Goal: Task Accomplishment & Management: Manage account settings

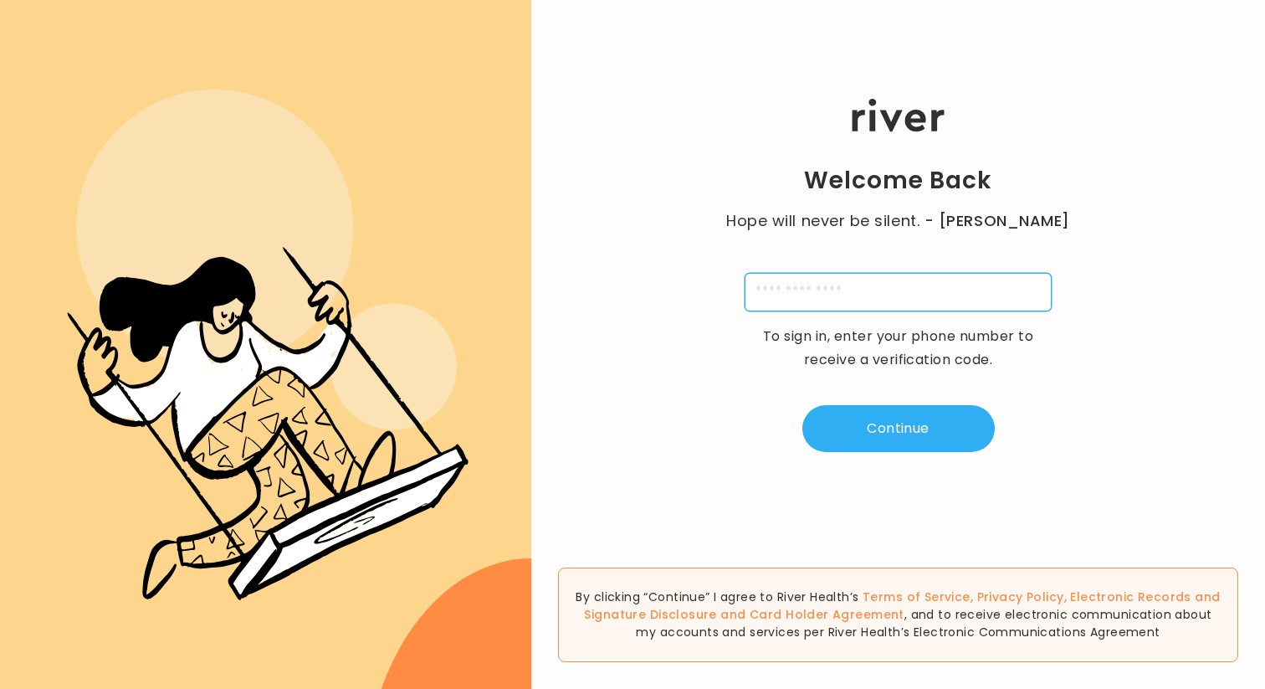
click at [855, 288] on input "tel" at bounding box center [898, 292] width 307 height 38
type input "**********"
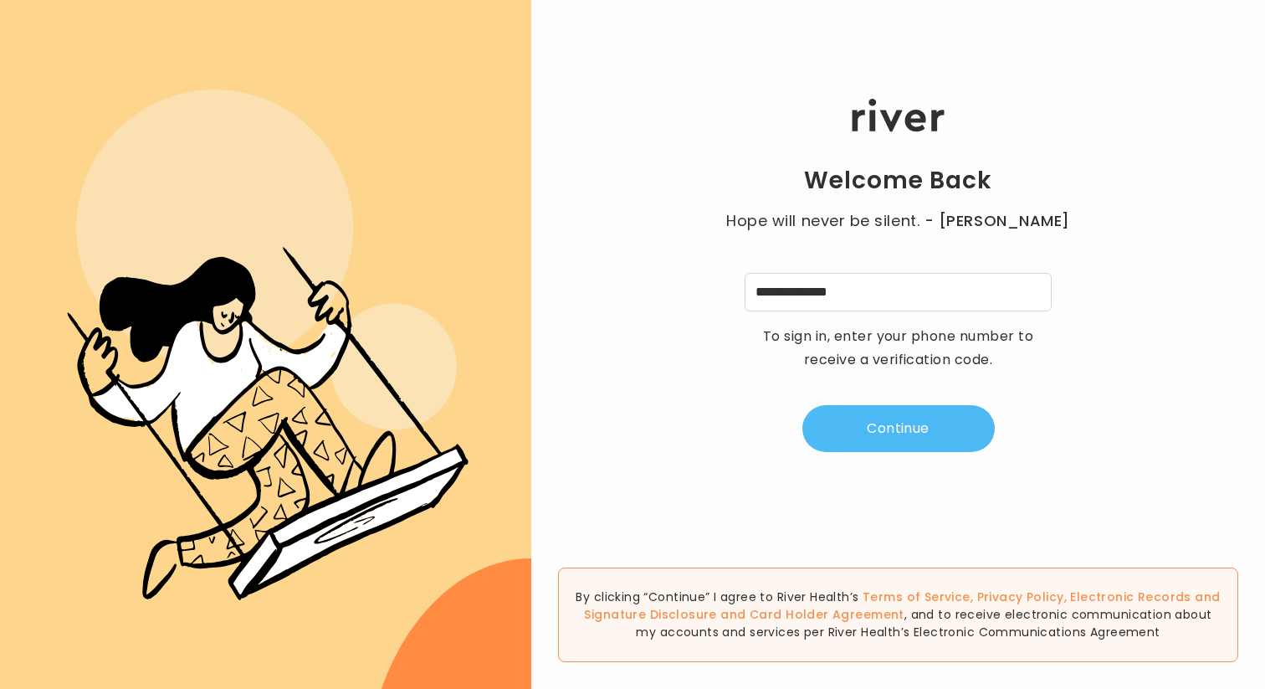
click at [874, 355] on button "Continue" at bounding box center [899, 428] width 192 height 47
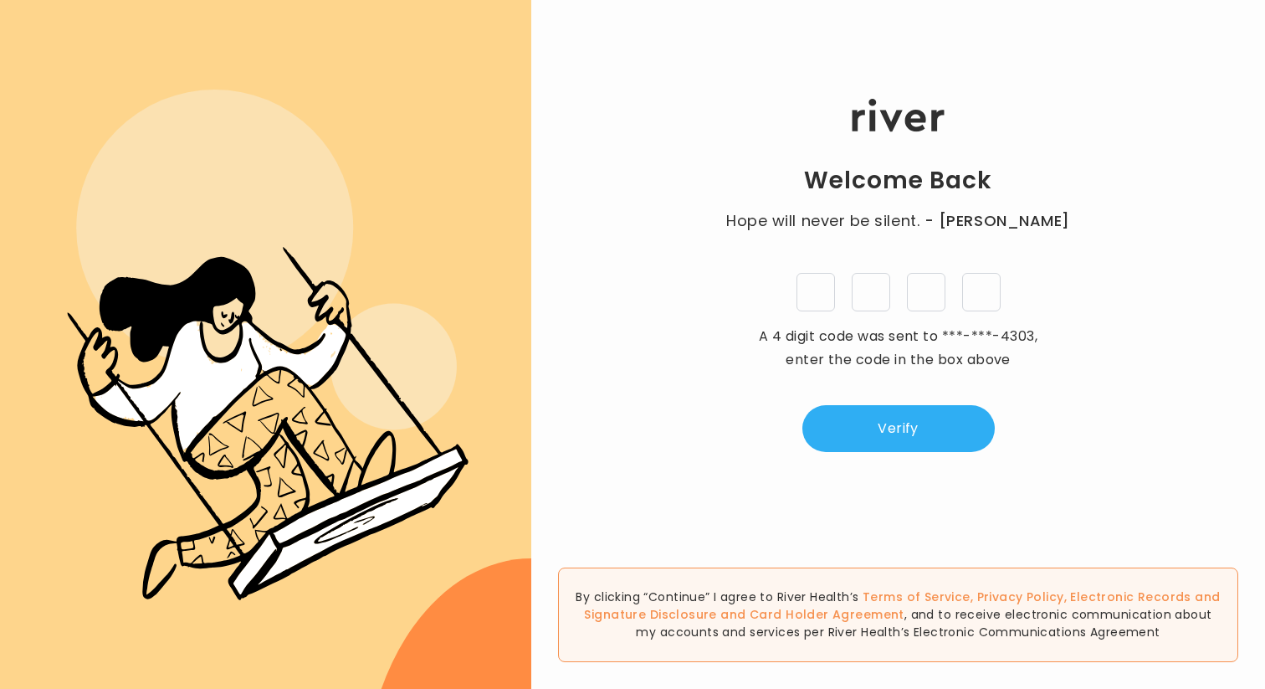
type input "*"
click at [905, 355] on div "Welcome Back Hope will never be silent. - Harvey Milk * * * * A 4 digit code wa…" at bounding box center [898, 275] width 734 height 413
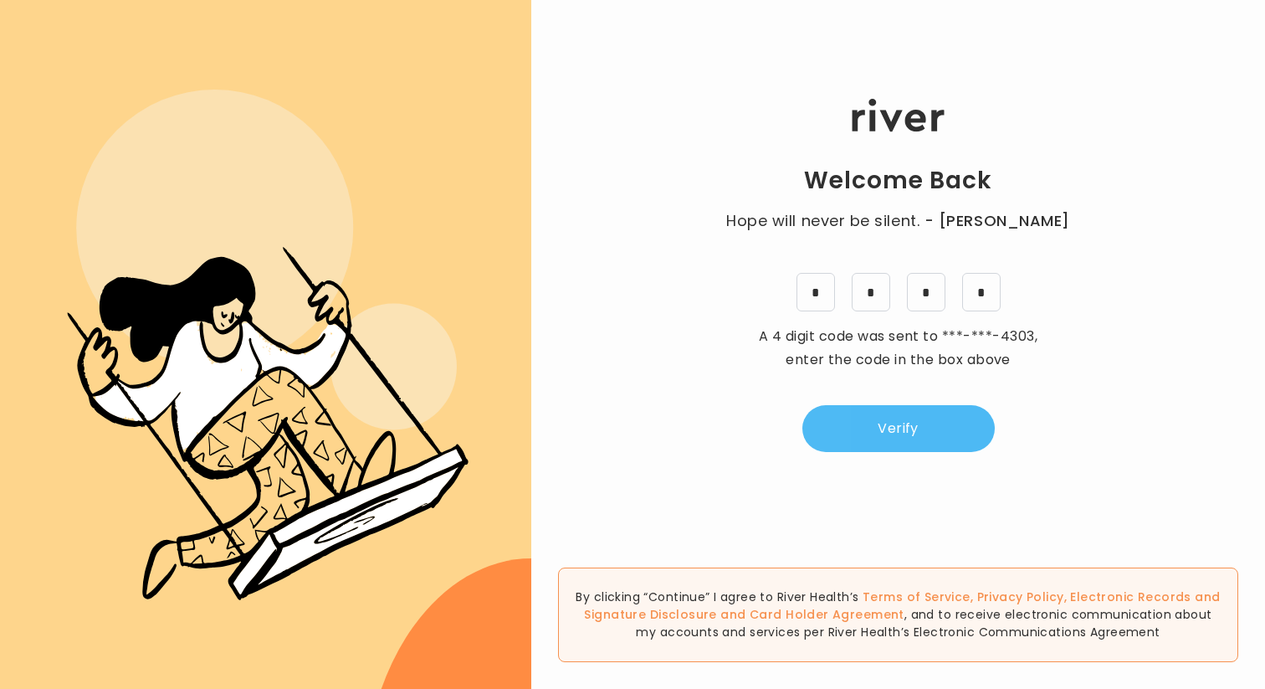
click at [895, 355] on button "Verify" at bounding box center [899, 428] width 192 height 47
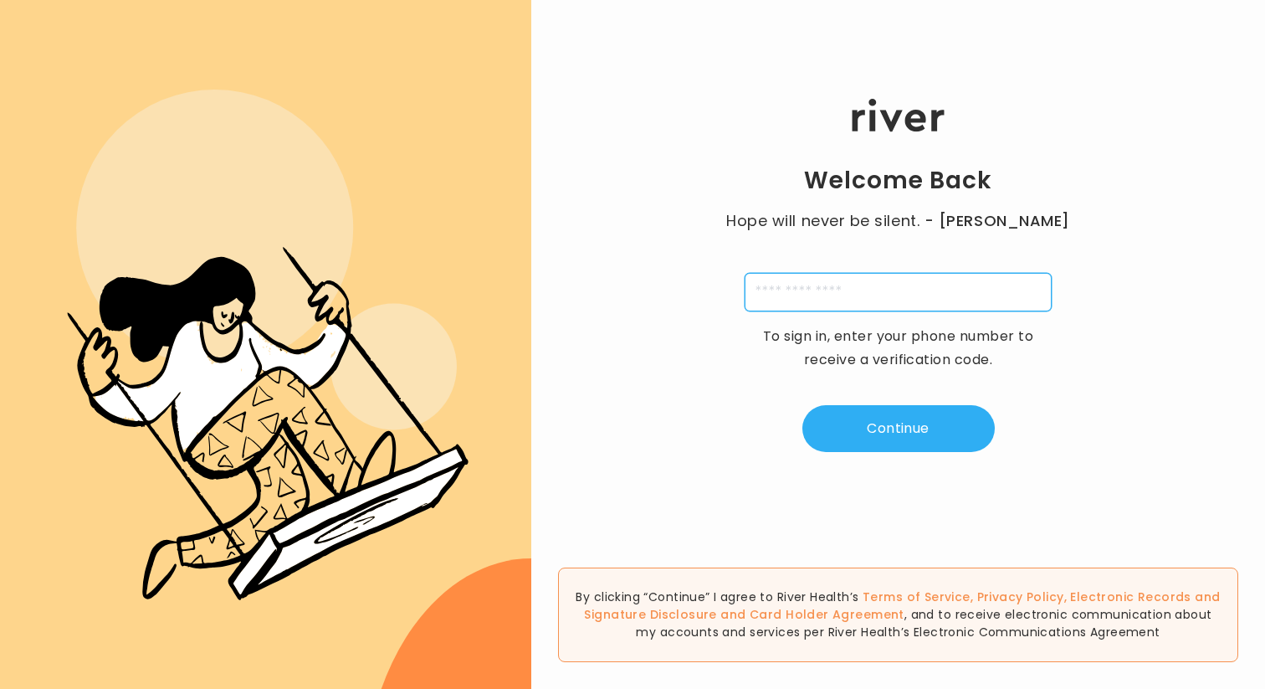
click at [805, 299] on input "tel" at bounding box center [898, 292] width 307 height 38
paste input "**********"
type input "**********"
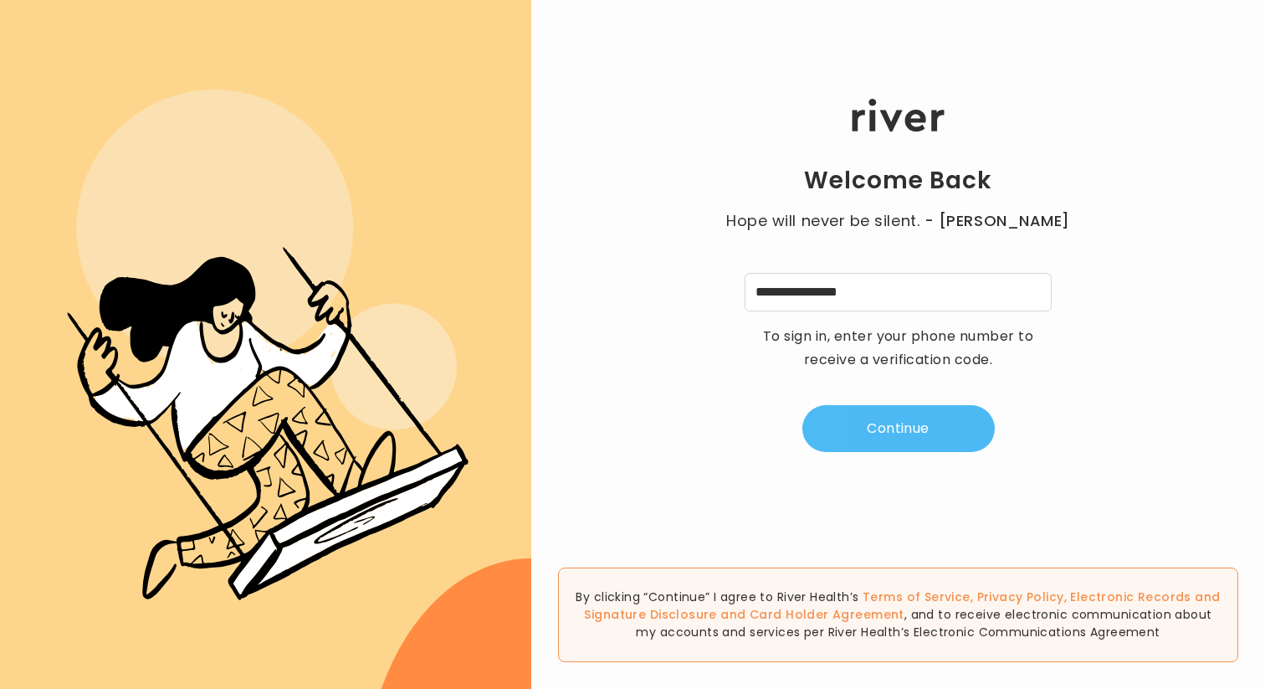
click at [873, 425] on button "Continue" at bounding box center [899, 428] width 192 height 47
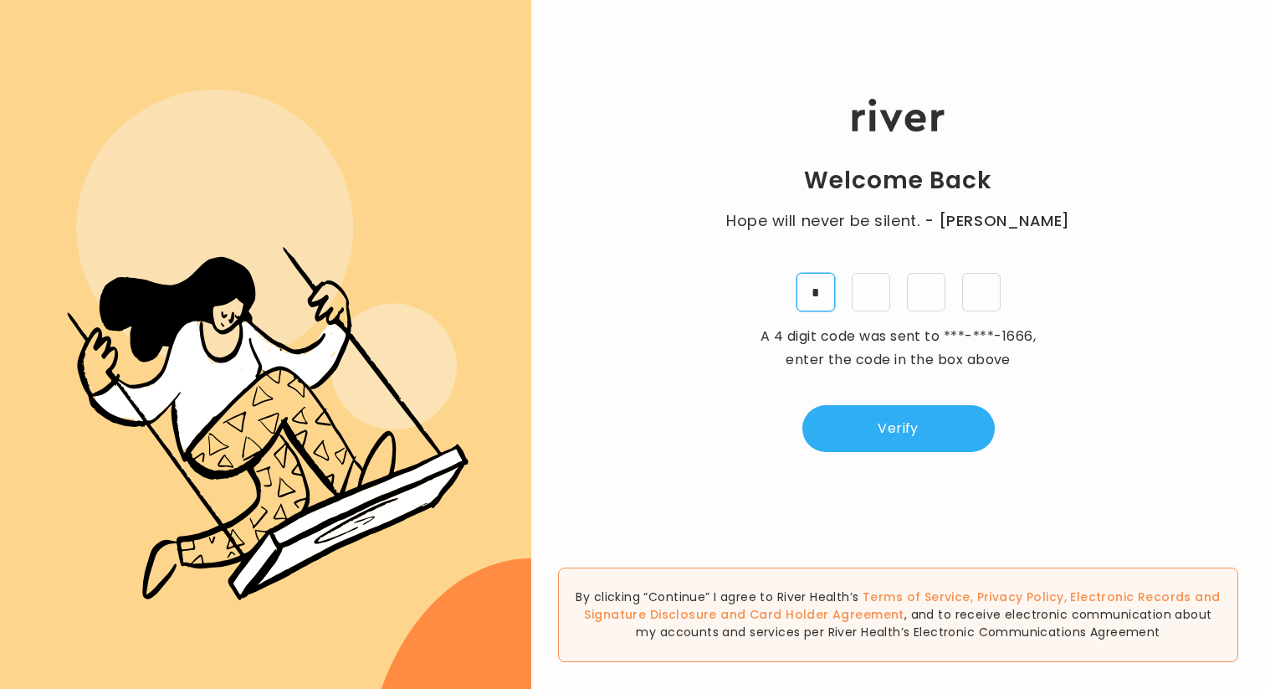
type input "*"
click at [917, 444] on button "Verify" at bounding box center [899, 428] width 192 height 47
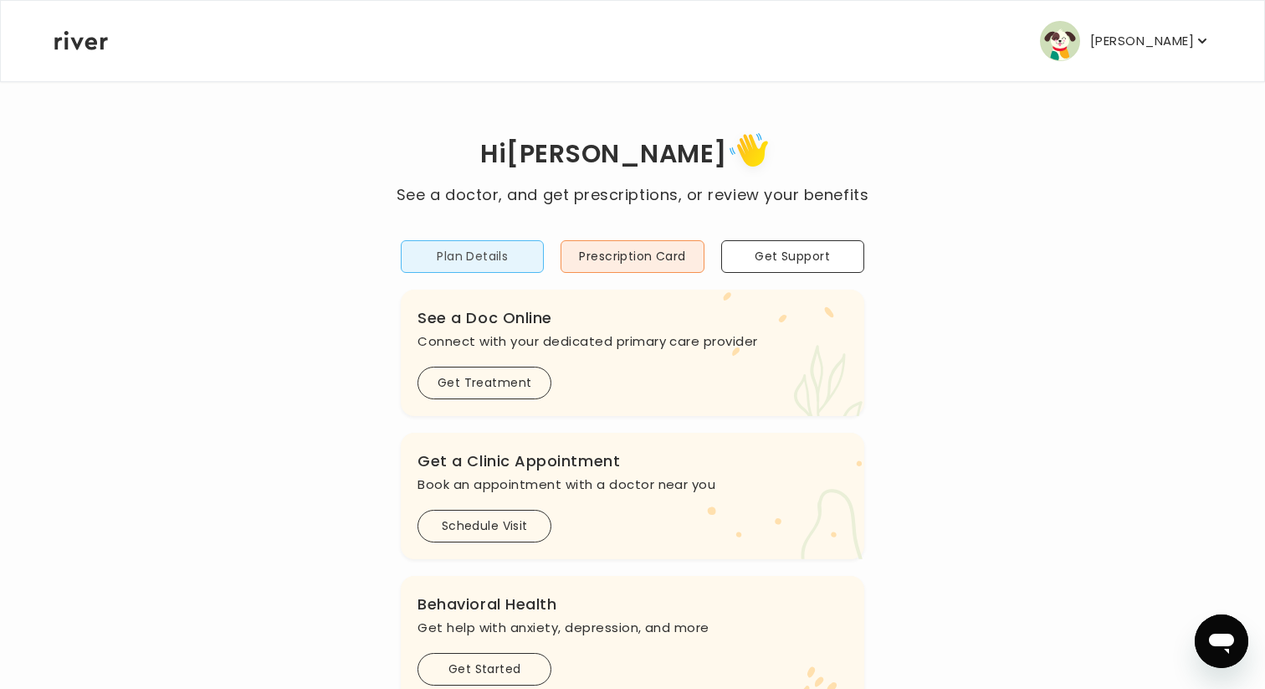
click at [485, 266] on button "Plan Details" at bounding box center [472, 256] width 143 height 33
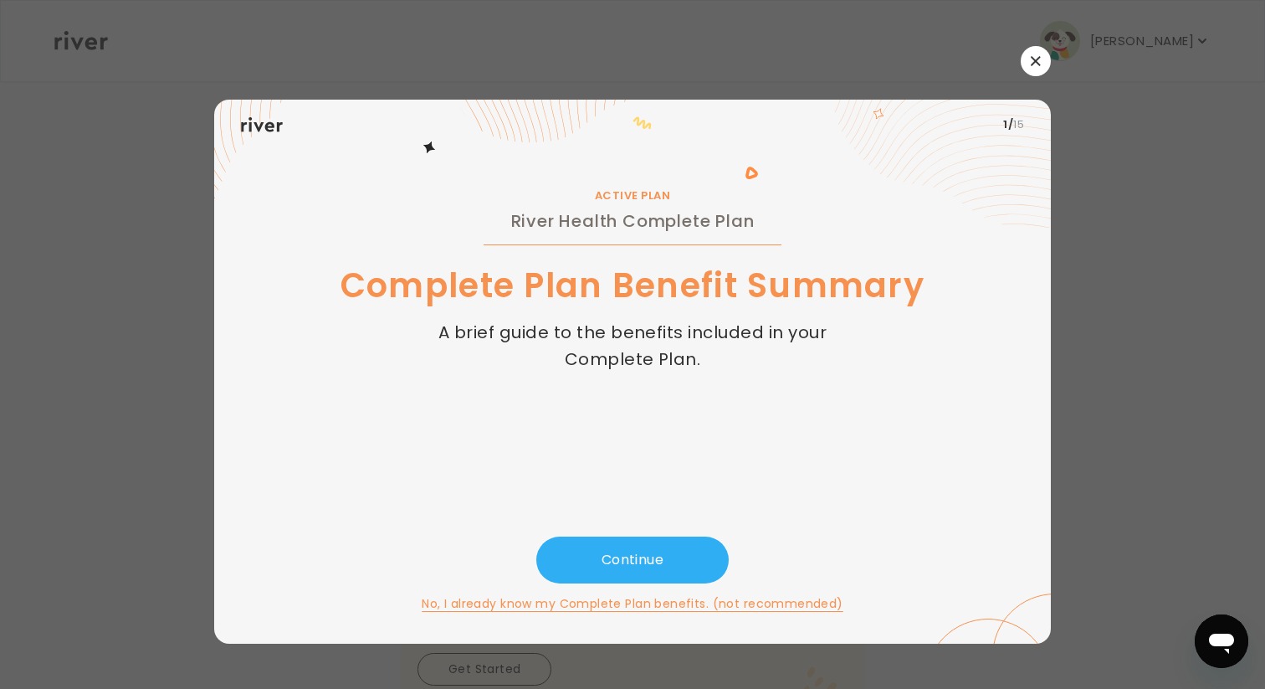
click at [1033, 65] on icon "button" at bounding box center [1036, 61] width 10 height 10
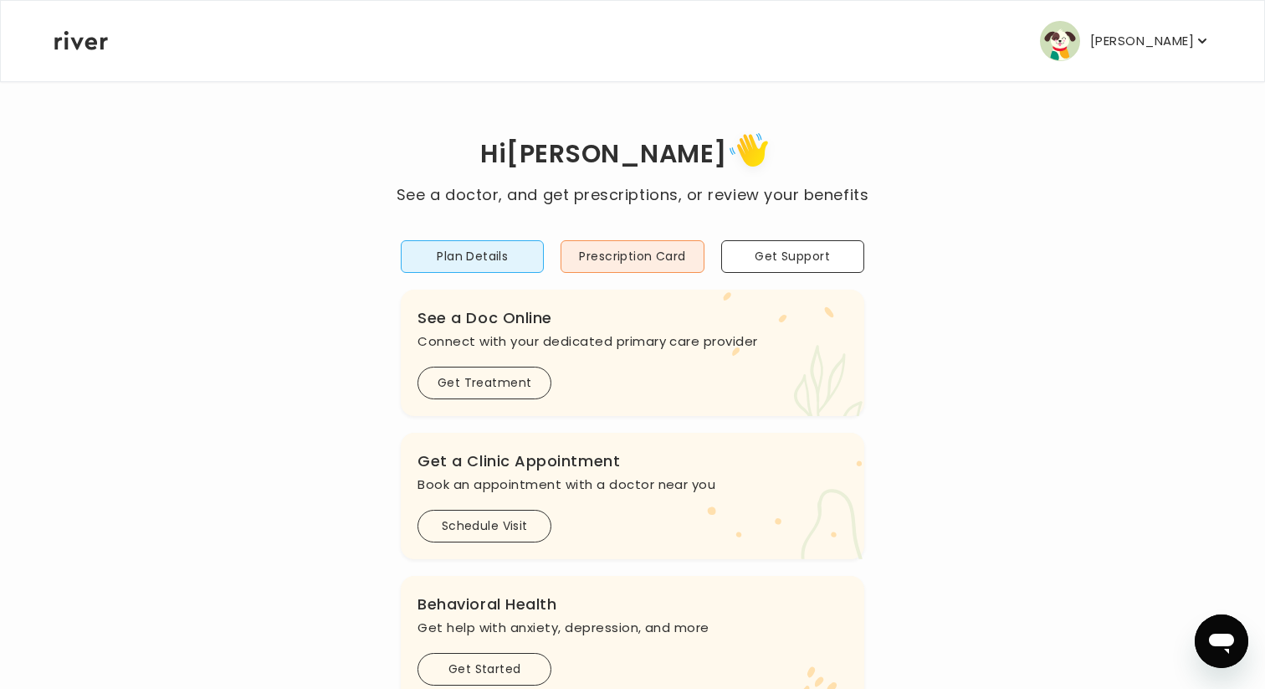
click at [1137, 29] on p "Thomas Grunst" at bounding box center [1142, 40] width 104 height 23
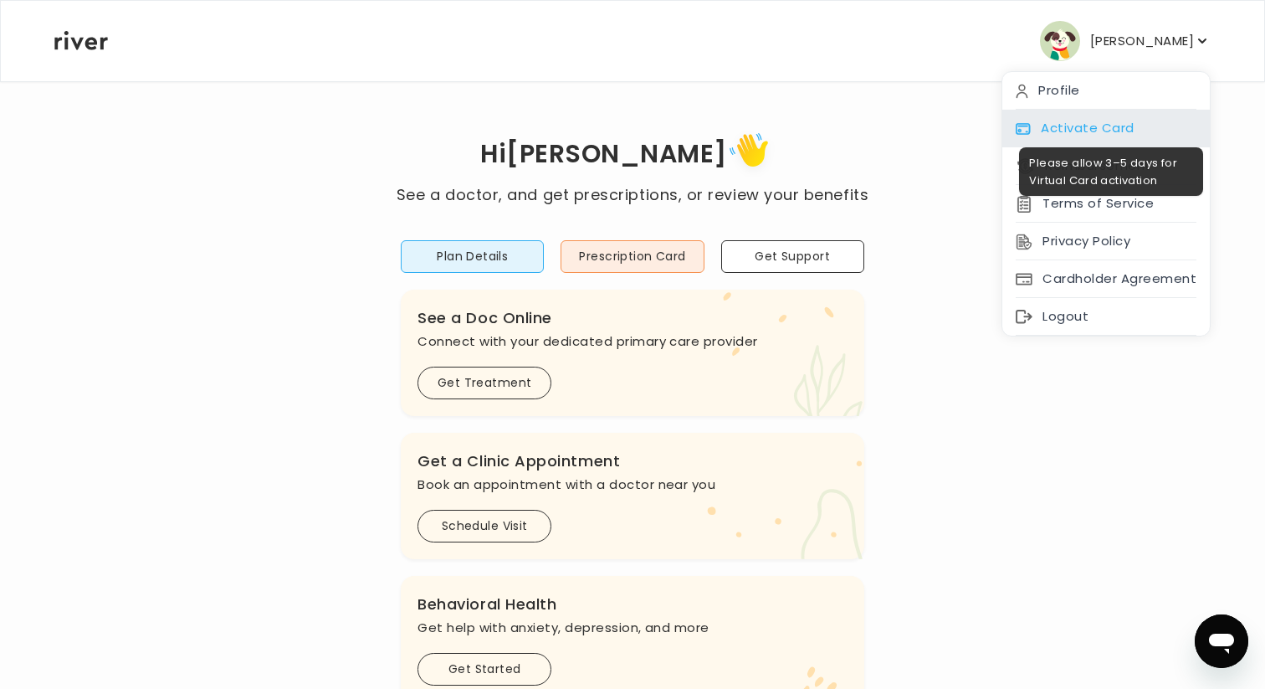
click at [1099, 133] on div "Activate Card" at bounding box center [1107, 129] width 208 height 38
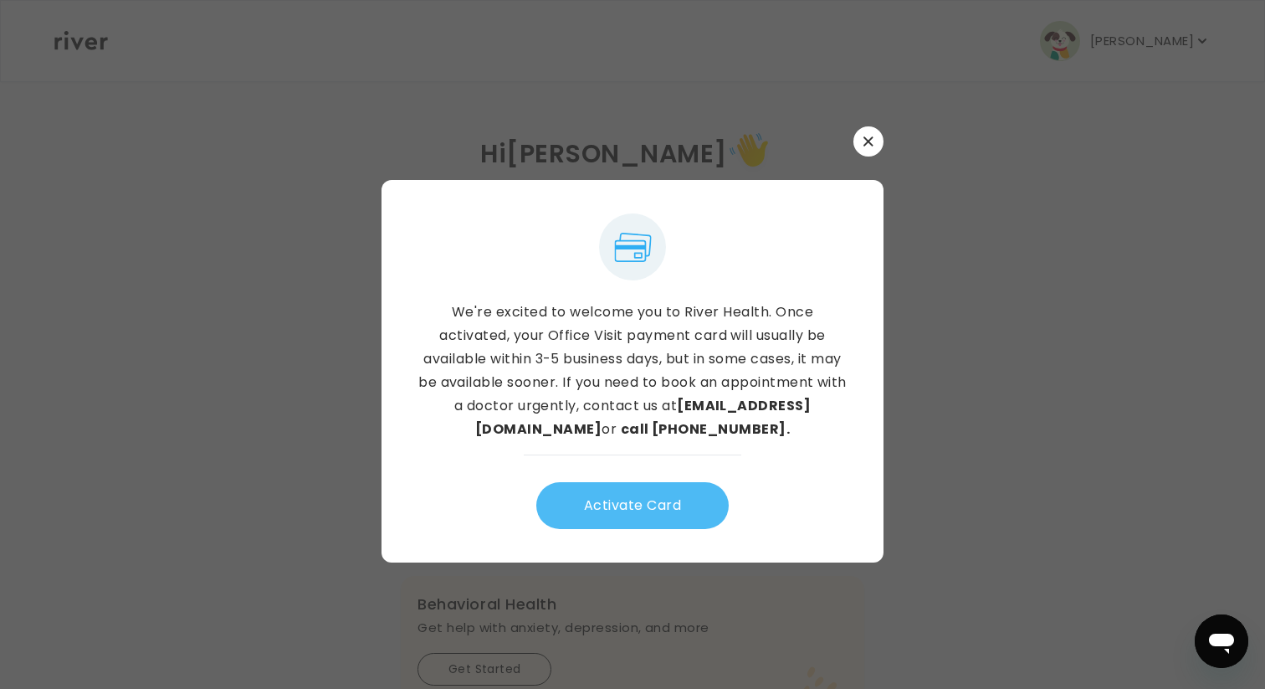
click at [631, 516] on button "Activate Card" at bounding box center [632, 505] width 192 height 47
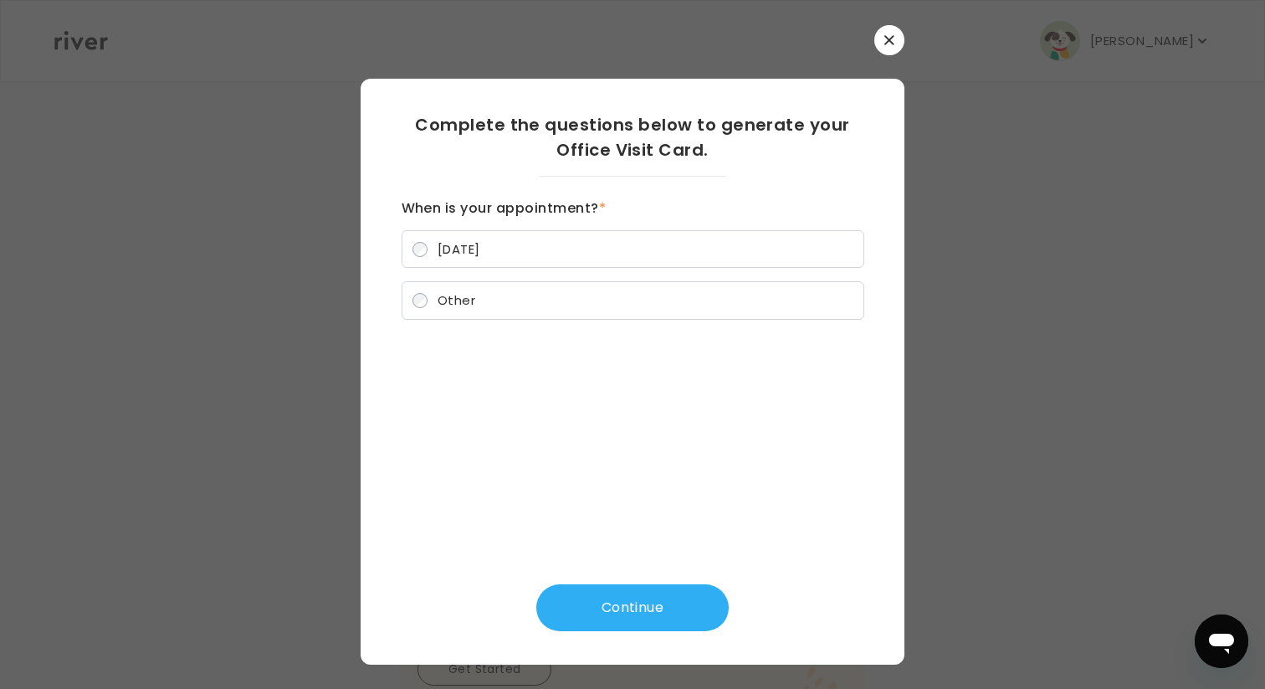
click at [887, 33] on button "button" at bounding box center [890, 40] width 30 height 30
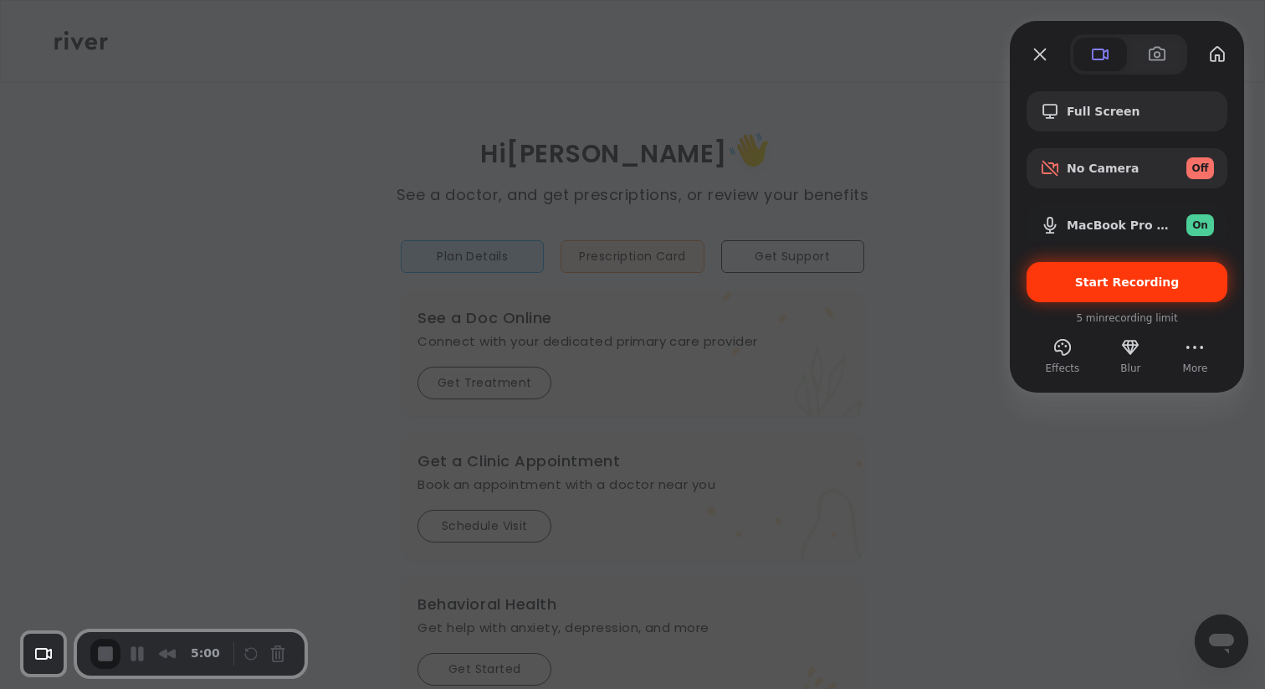
click at [1078, 293] on div "Start Recording" at bounding box center [1127, 282] width 201 height 40
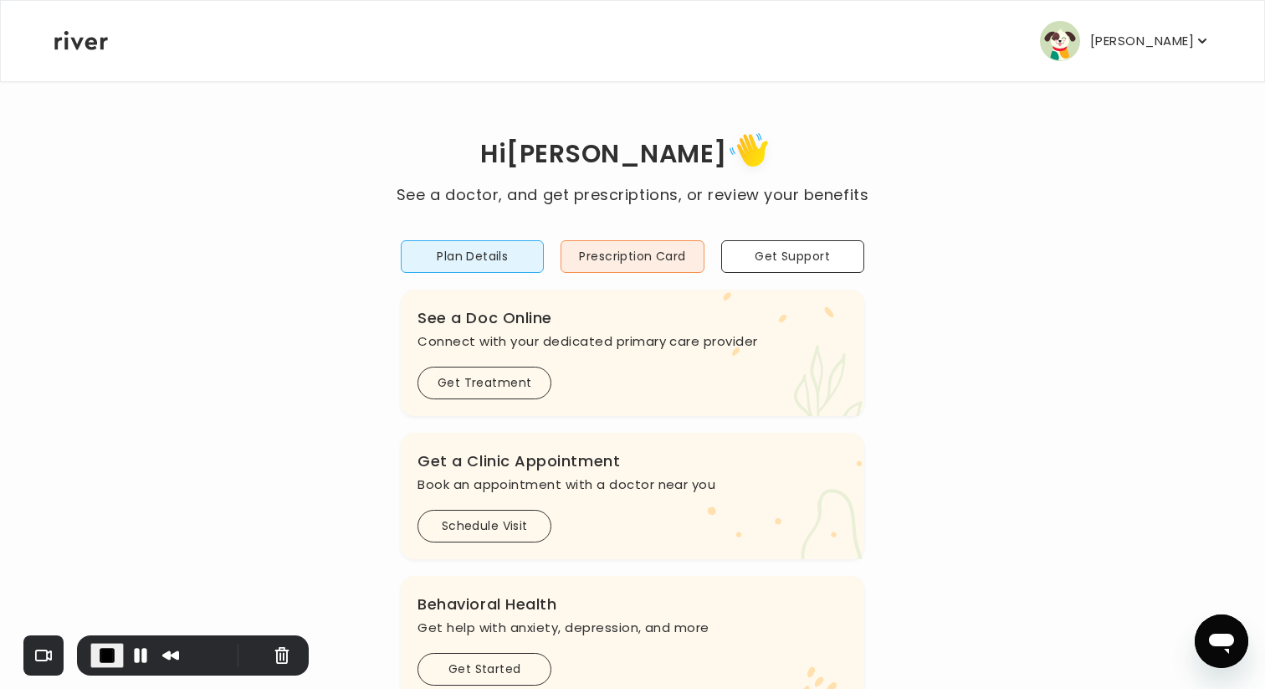
click at [1126, 42] on p "Thomas Grunst" at bounding box center [1142, 40] width 104 height 23
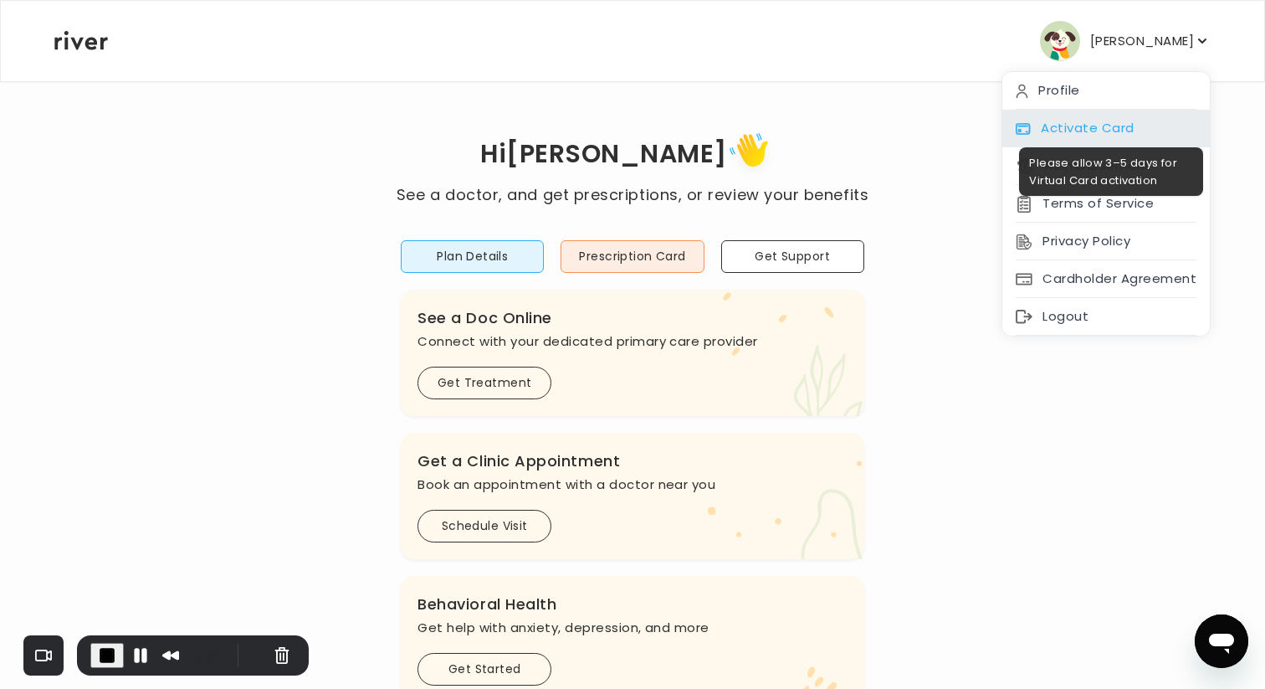
click at [1093, 126] on div "Activate Card" at bounding box center [1107, 129] width 208 height 38
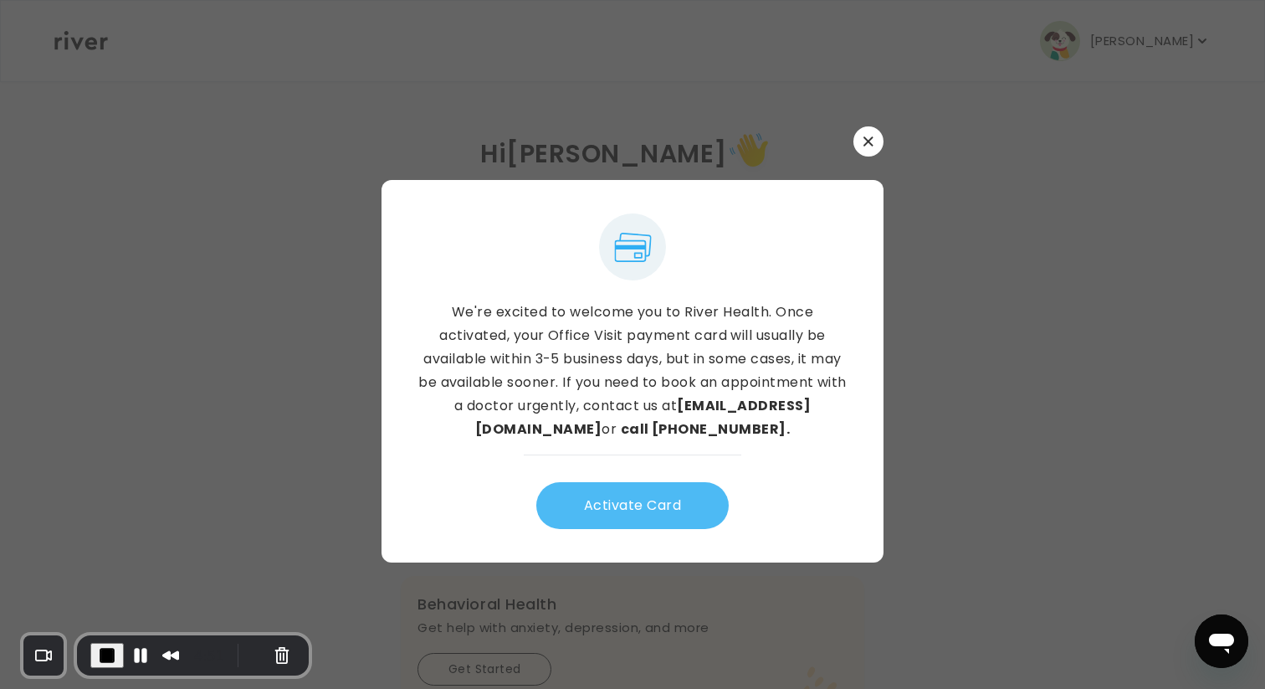
click at [625, 515] on button "Activate Card" at bounding box center [632, 505] width 192 height 47
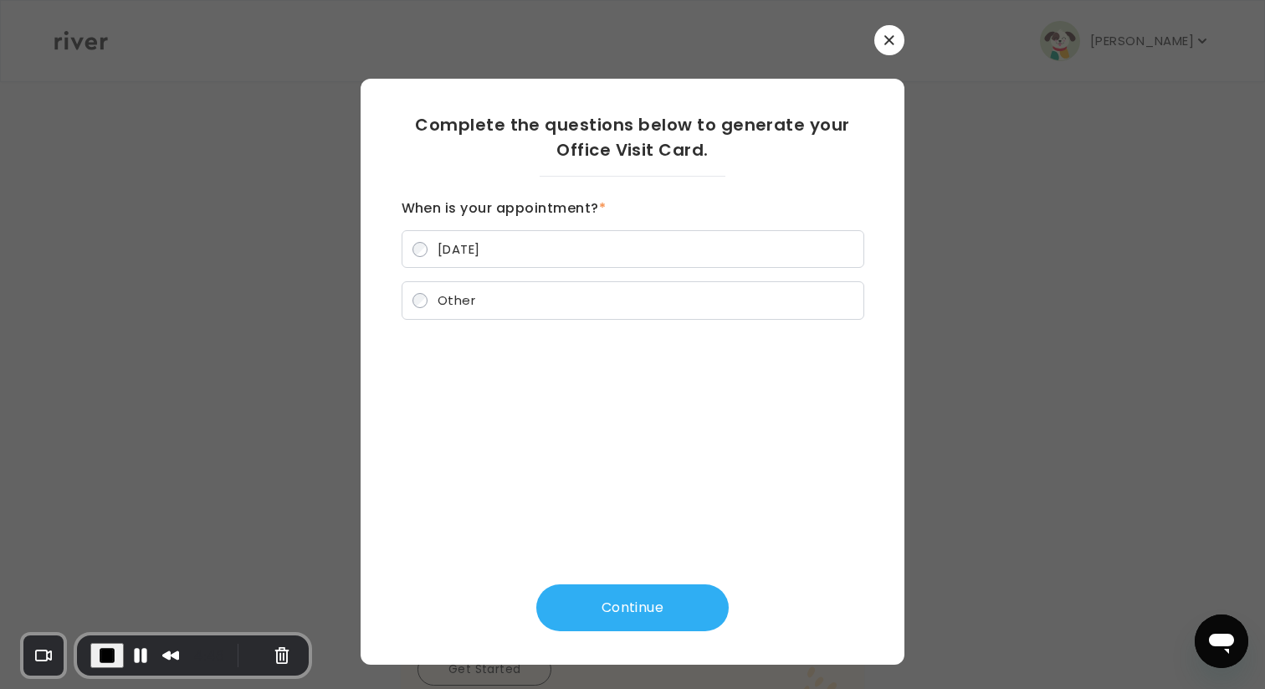
click at [889, 39] on icon "button" at bounding box center [889, 39] width 9 height 9
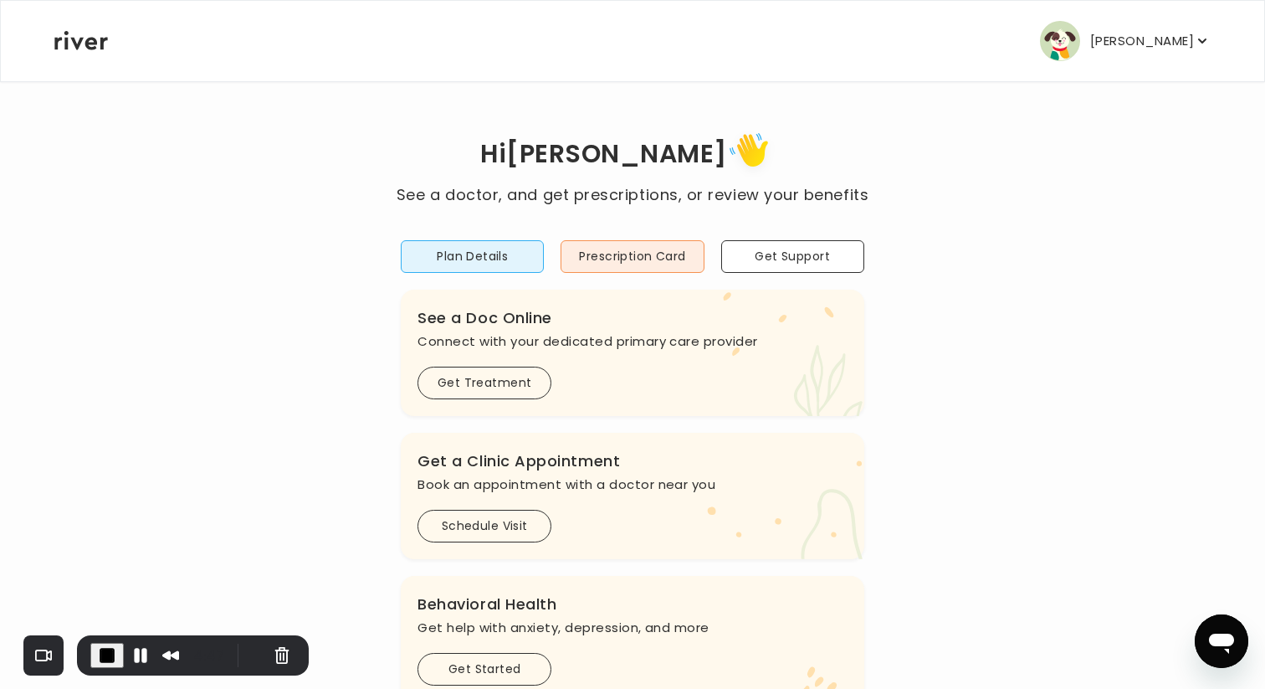
click at [103, 652] on span "End Recording" at bounding box center [107, 655] width 20 height 20
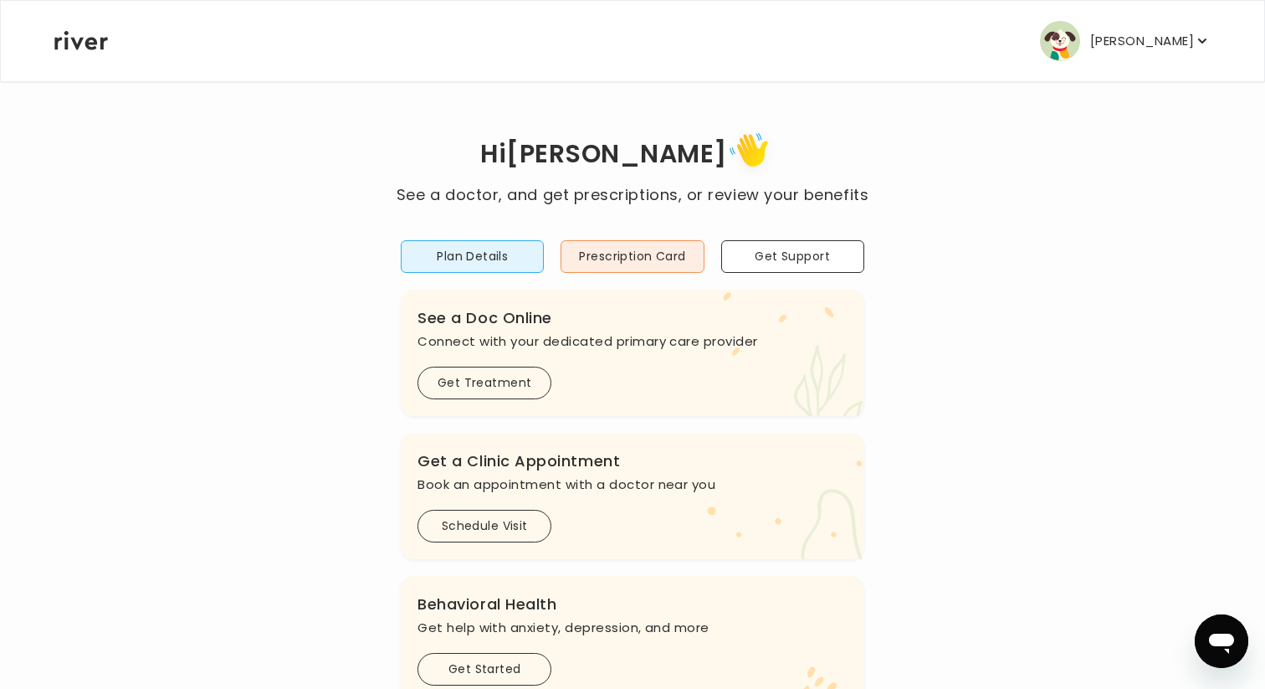
click at [1088, 44] on button "Thomas Grunst" at bounding box center [1125, 41] width 171 height 40
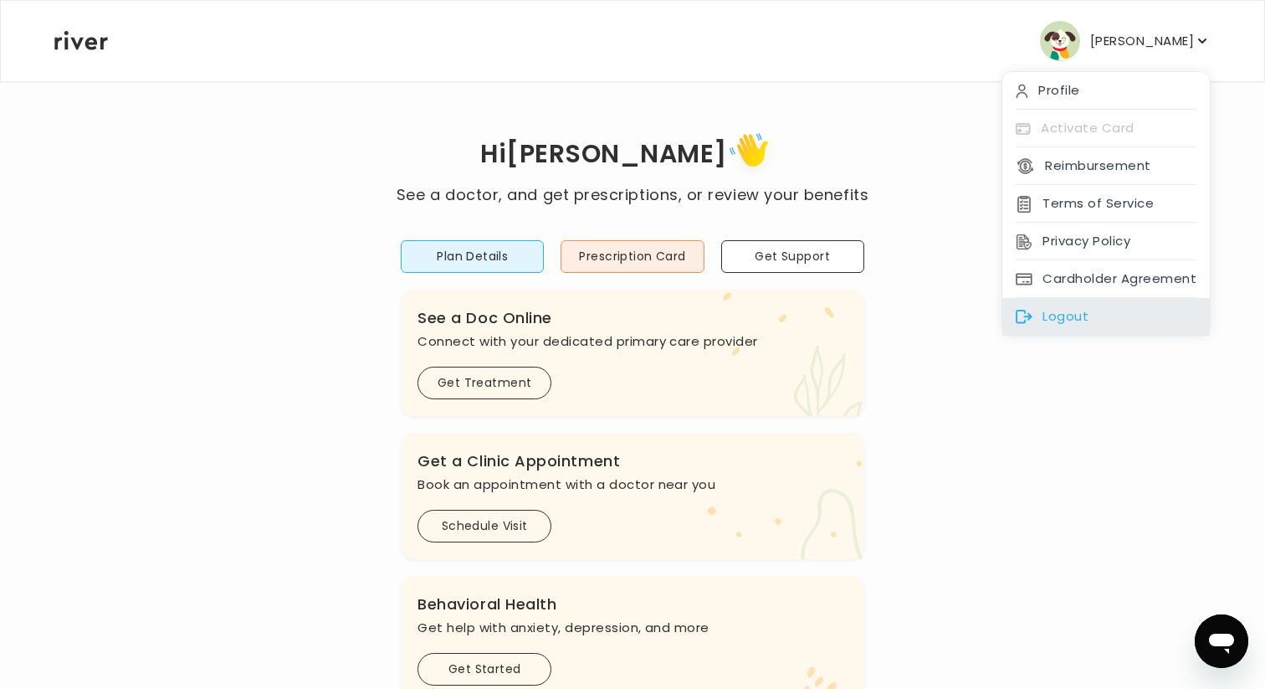
click at [1064, 304] on div "Logout" at bounding box center [1107, 317] width 208 height 38
